Goal: Task Accomplishment & Management: Use online tool/utility

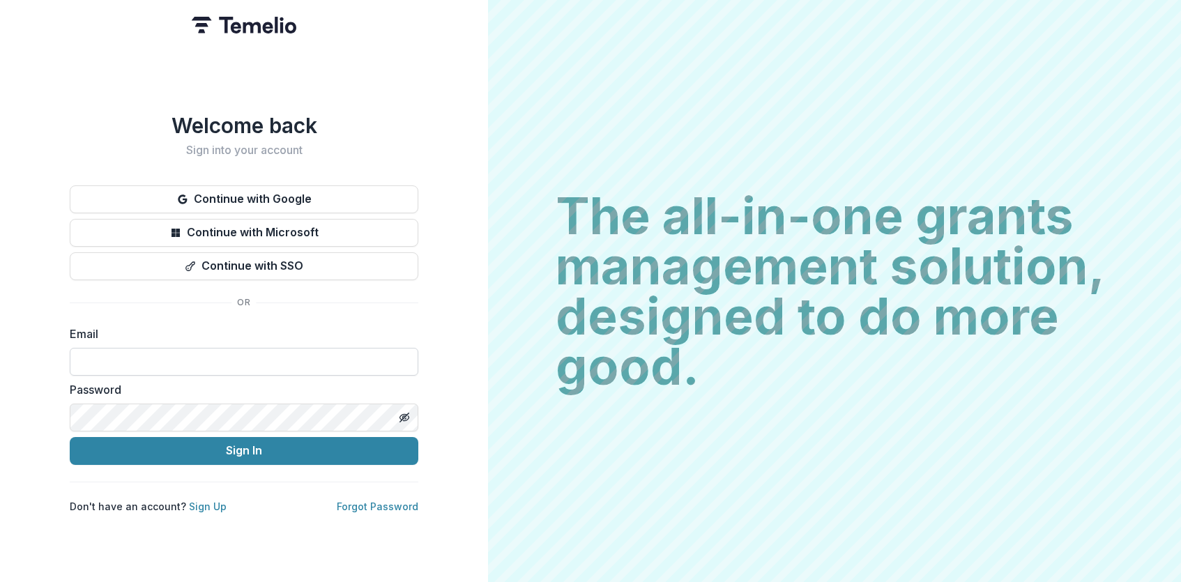
click at [236, 366] on input at bounding box center [244, 362] width 349 height 28
type input "**********"
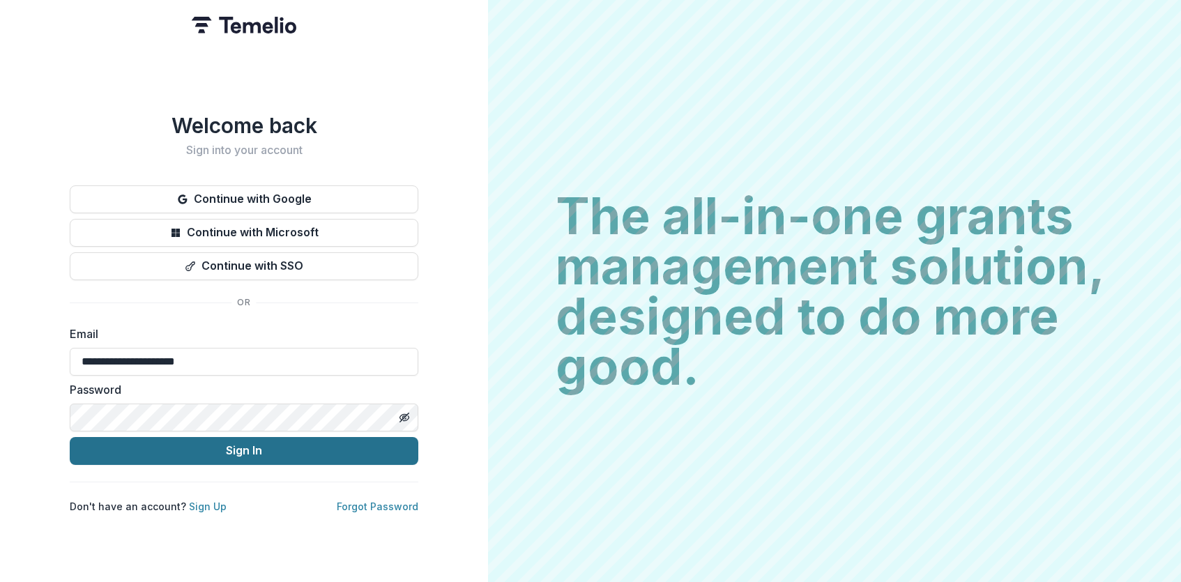
click at [206, 445] on button "Sign In" at bounding box center [244, 451] width 349 height 28
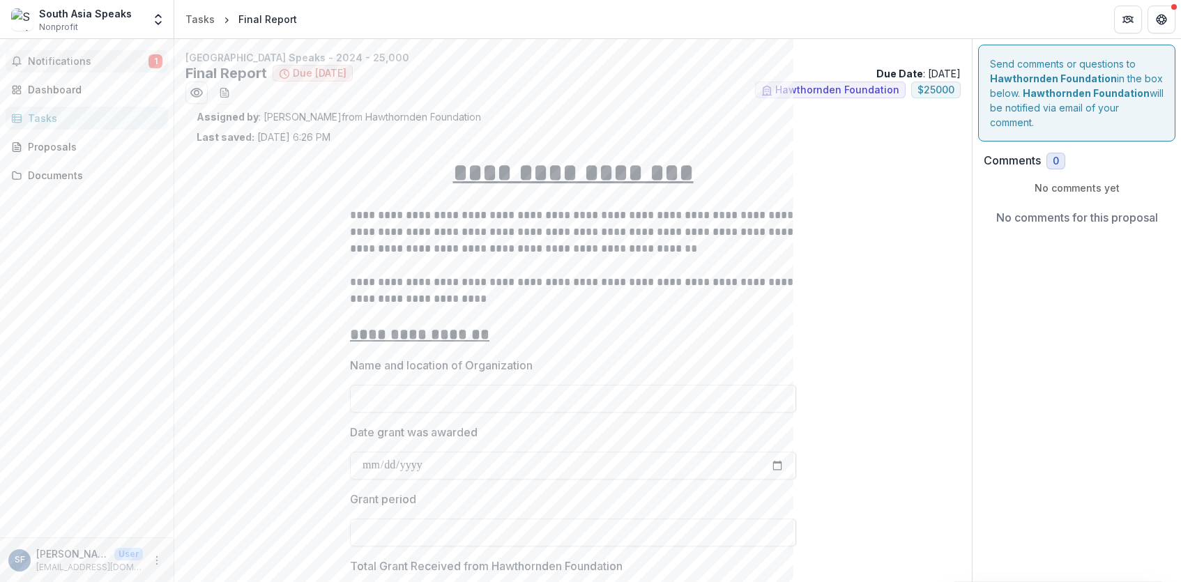
click at [105, 61] on span "Notifications" at bounding box center [88, 62] width 121 height 12
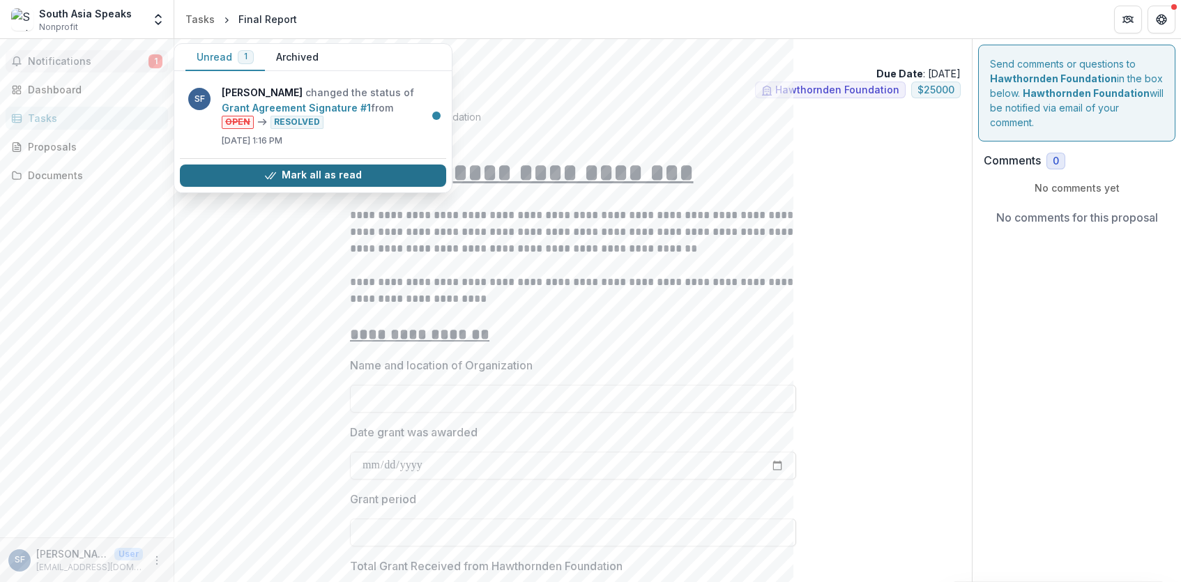
click at [233, 170] on button "Mark all as read" at bounding box center [313, 176] width 266 height 22
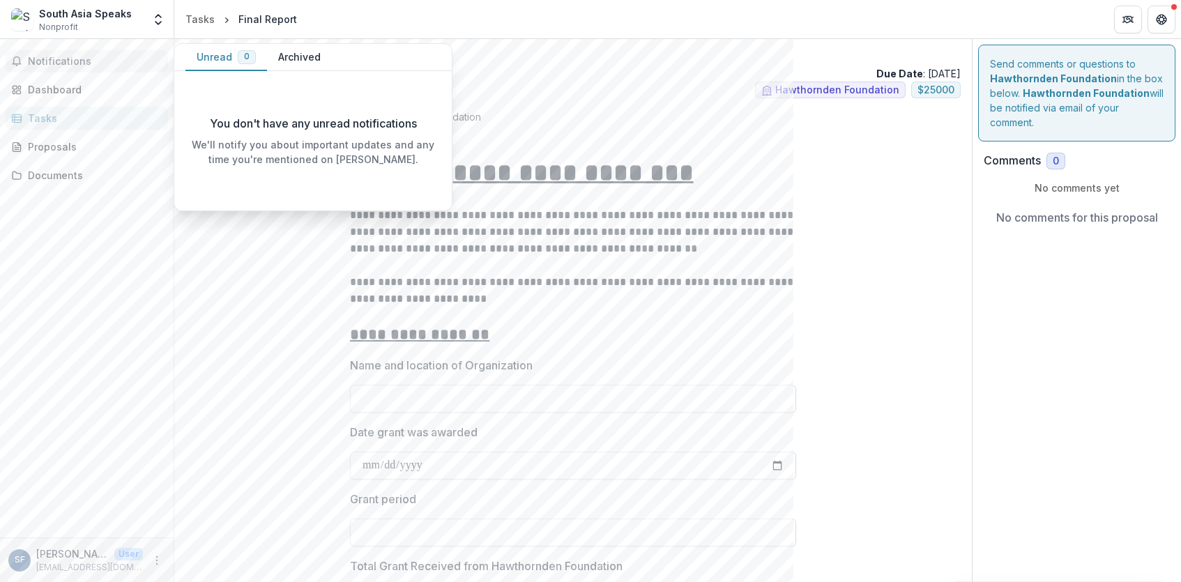
click at [584, 82] on ul "Hawthornden Foundation $ 25000" at bounding box center [572, 93] width 775 height 22
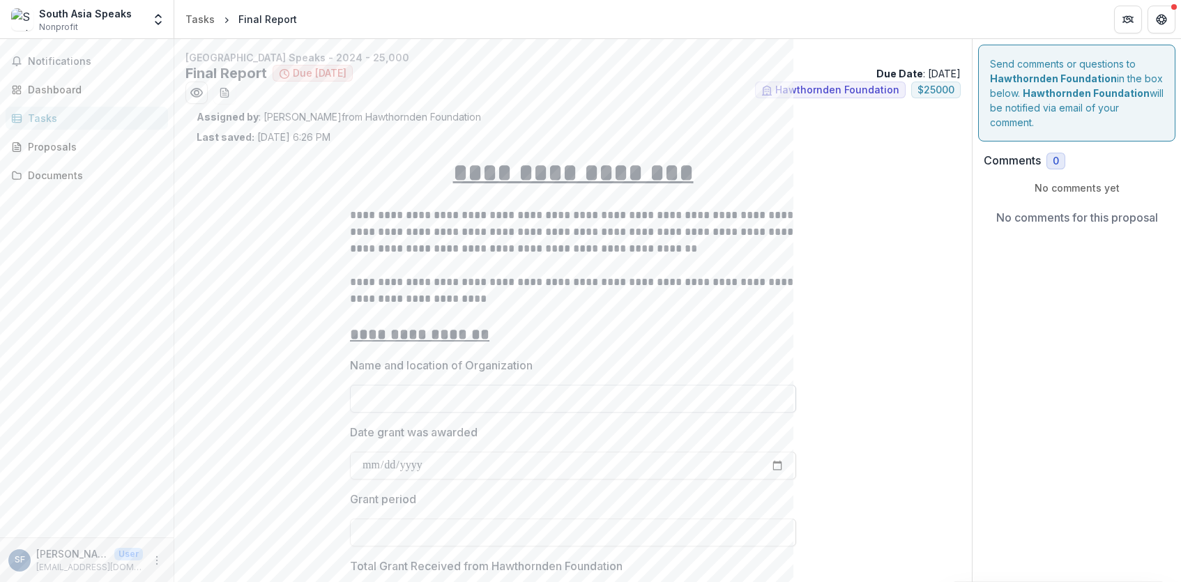
click at [406, 392] on input "Name and location of Organization" at bounding box center [573, 399] width 446 height 28
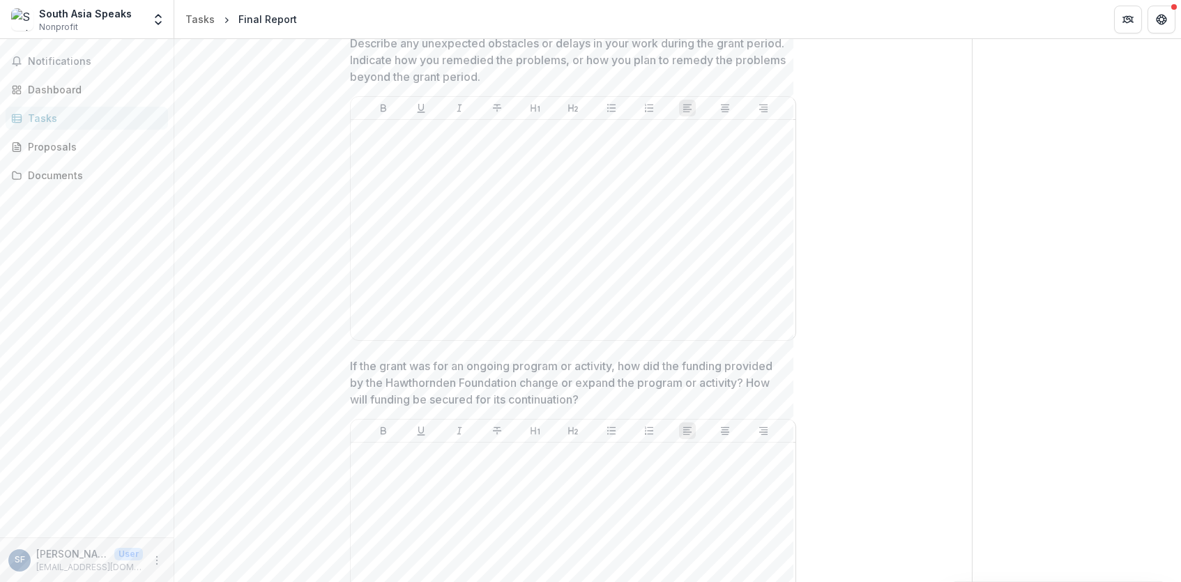
scroll to position [1780, 0]
